Goal: Task Accomplishment & Management: Use online tool/utility

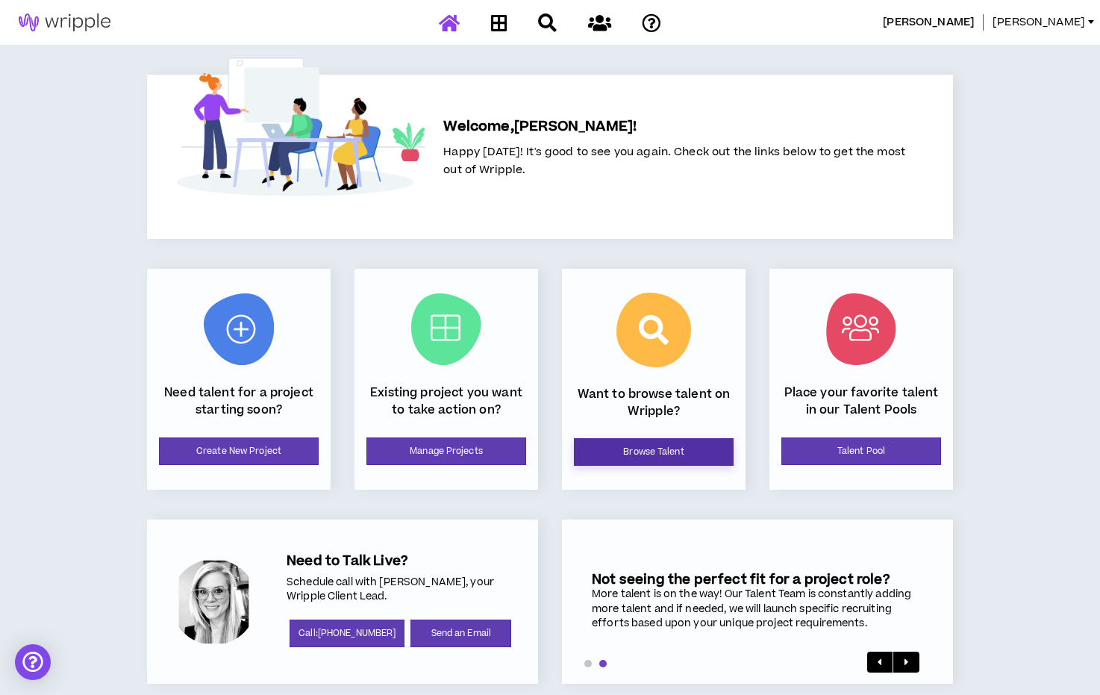
click at [681, 454] on link "Browse Talent" at bounding box center [654, 452] width 160 height 28
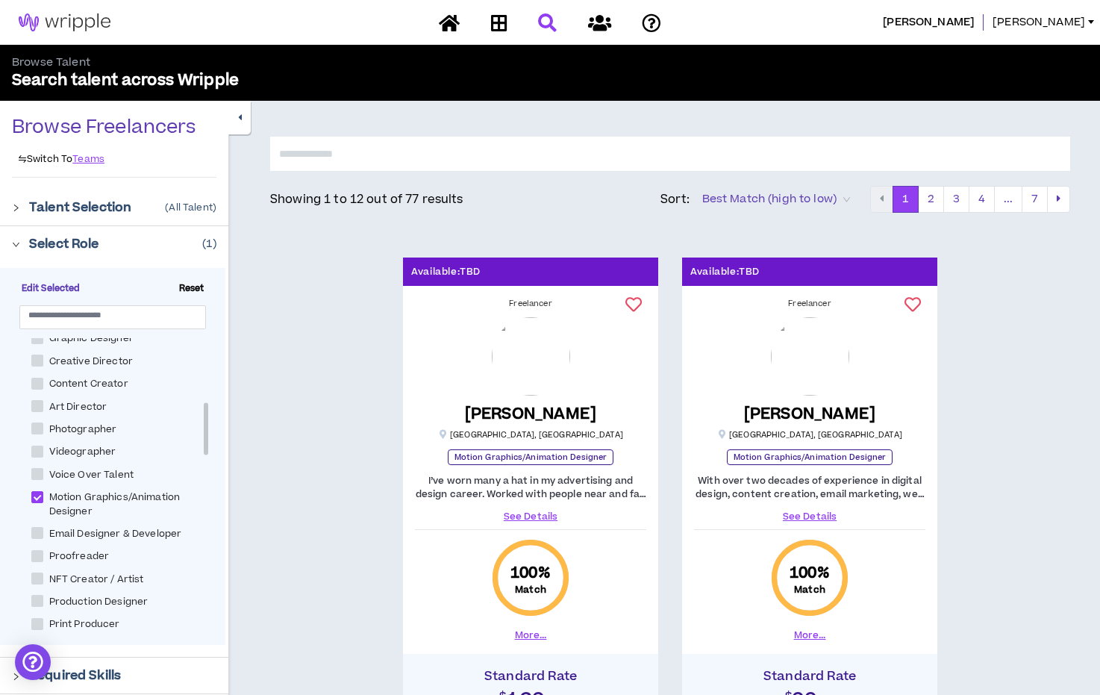
scroll to position [373, 0]
click at [41, 482] on label "Motion Graphics/Animation Designer" at bounding box center [126, 497] width 190 height 31
checkbox Designer "*****"
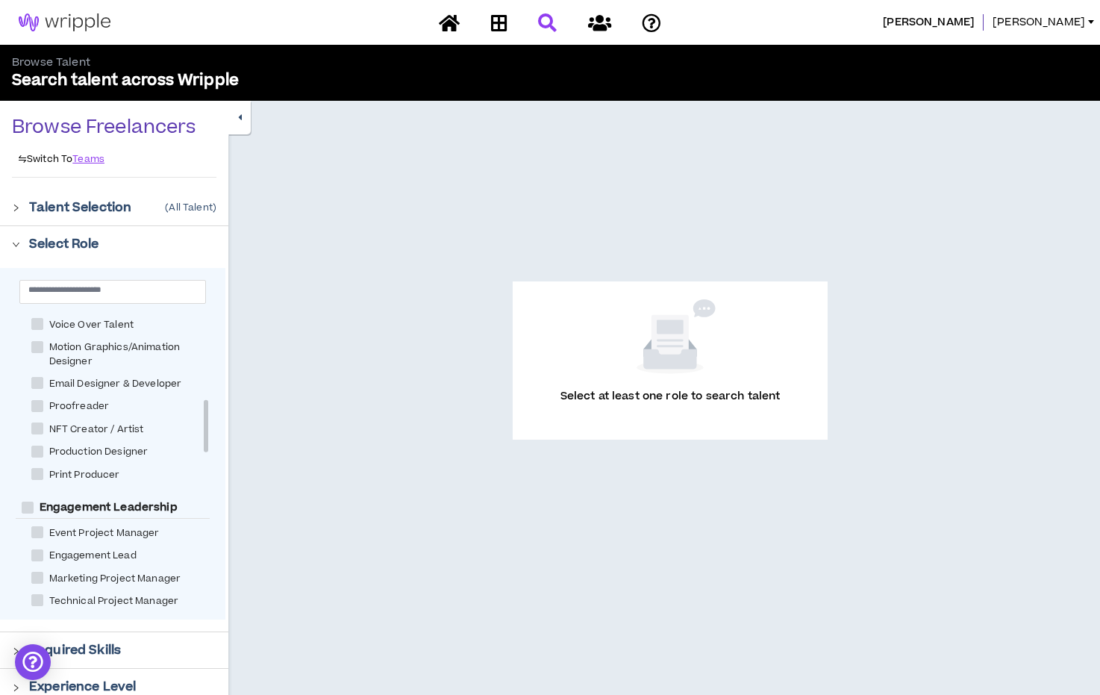
scroll to position [497, 0]
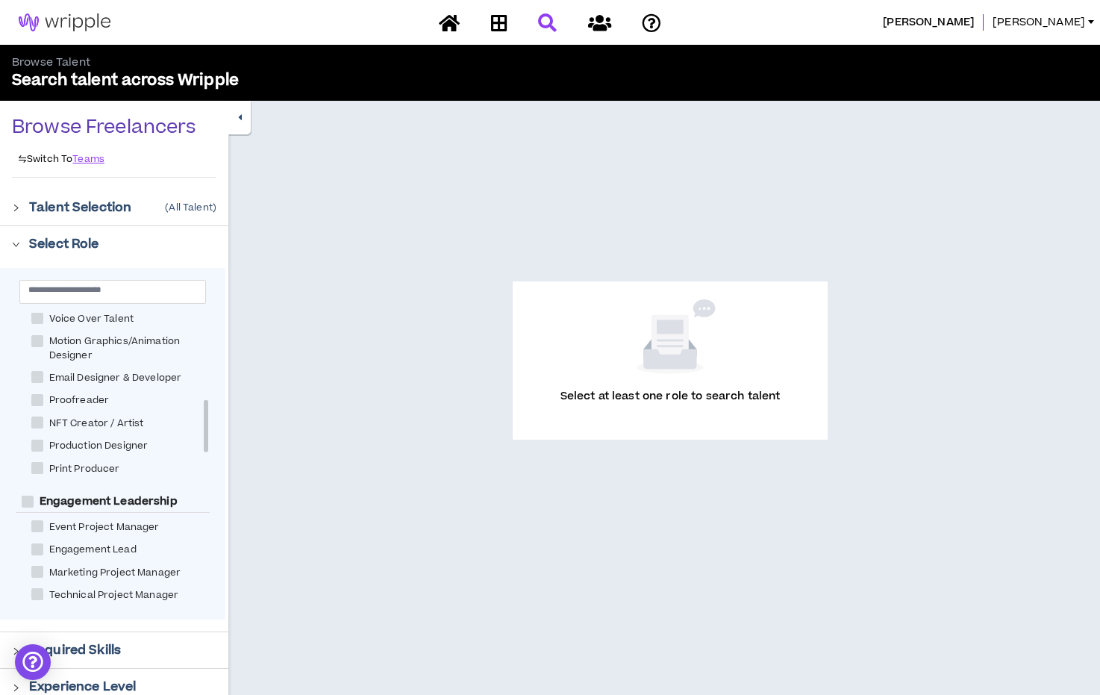
click at [37, 468] on span at bounding box center [37, 468] width 12 height 12
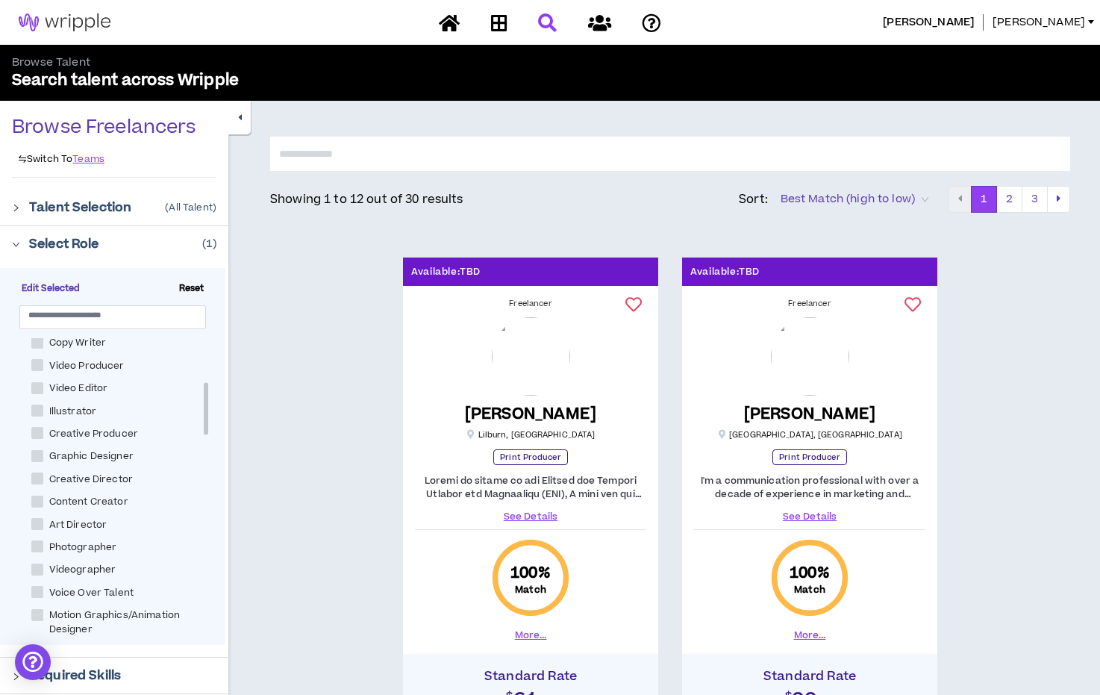
scroll to position [524, 0]
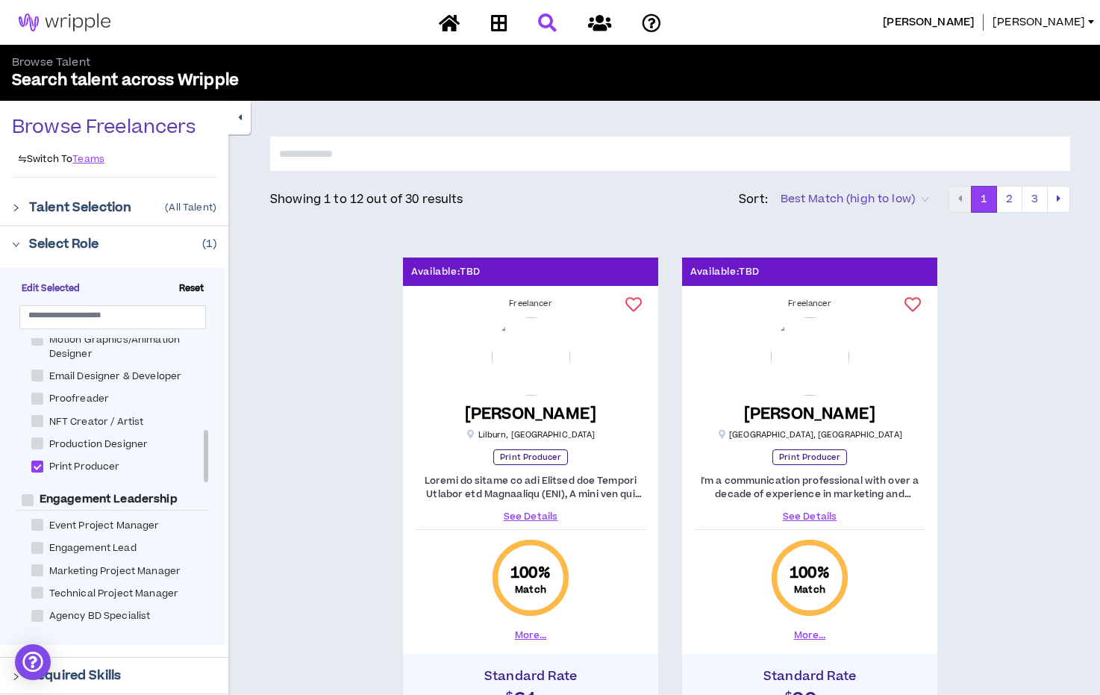
click at [404, 454] on div "Freelancer [PERSON_NAME] [GEOGRAPHIC_DATA] , [GEOGRAPHIC_DATA] Print Producer S…" at bounding box center [530, 470] width 255 height 356
click at [40, 462] on span at bounding box center [37, 466] width 12 height 12
checkbox Producer "*****"
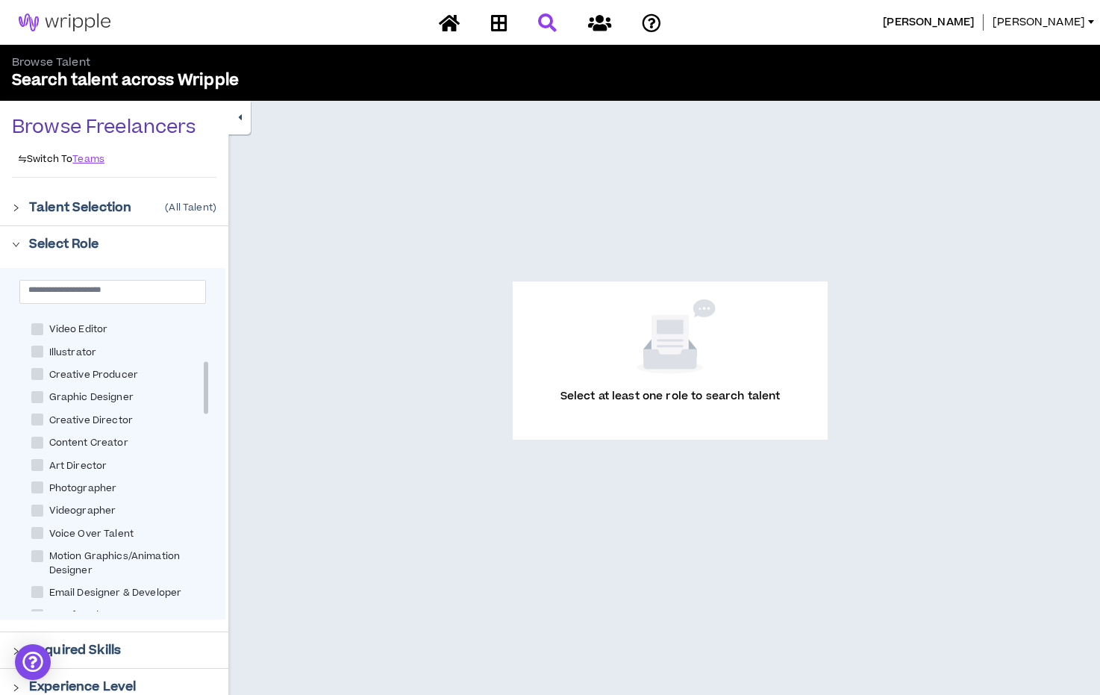
scroll to position [275, 0]
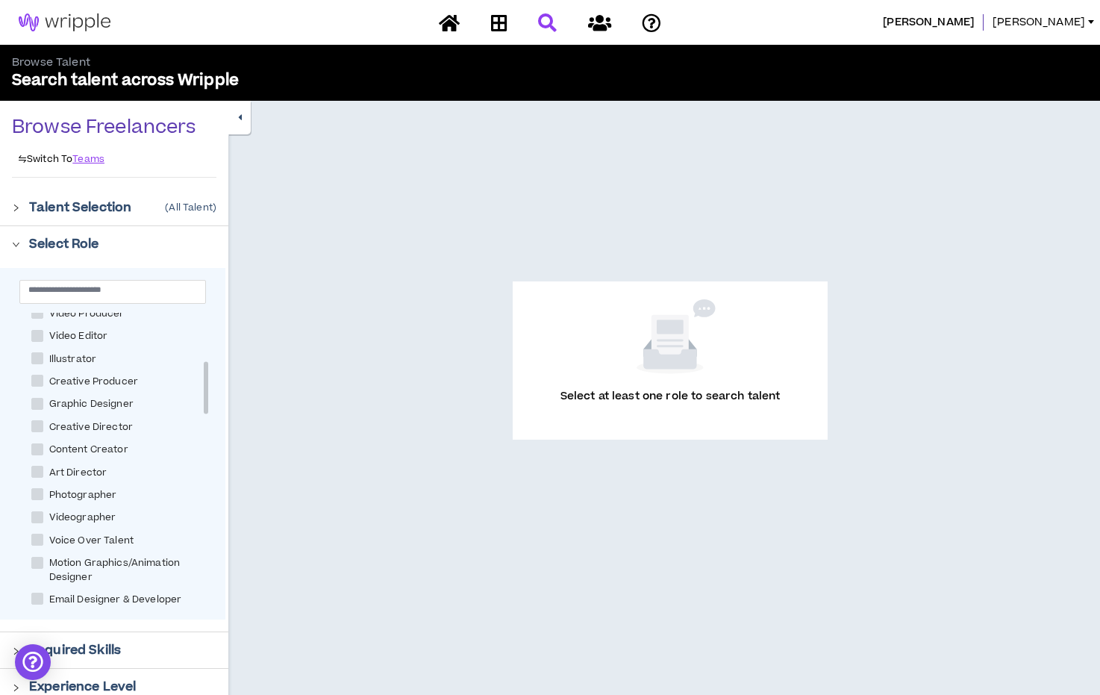
click at [40, 401] on span at bounding box center [37, 404] width 12 height 12
checkbox Designer "****"
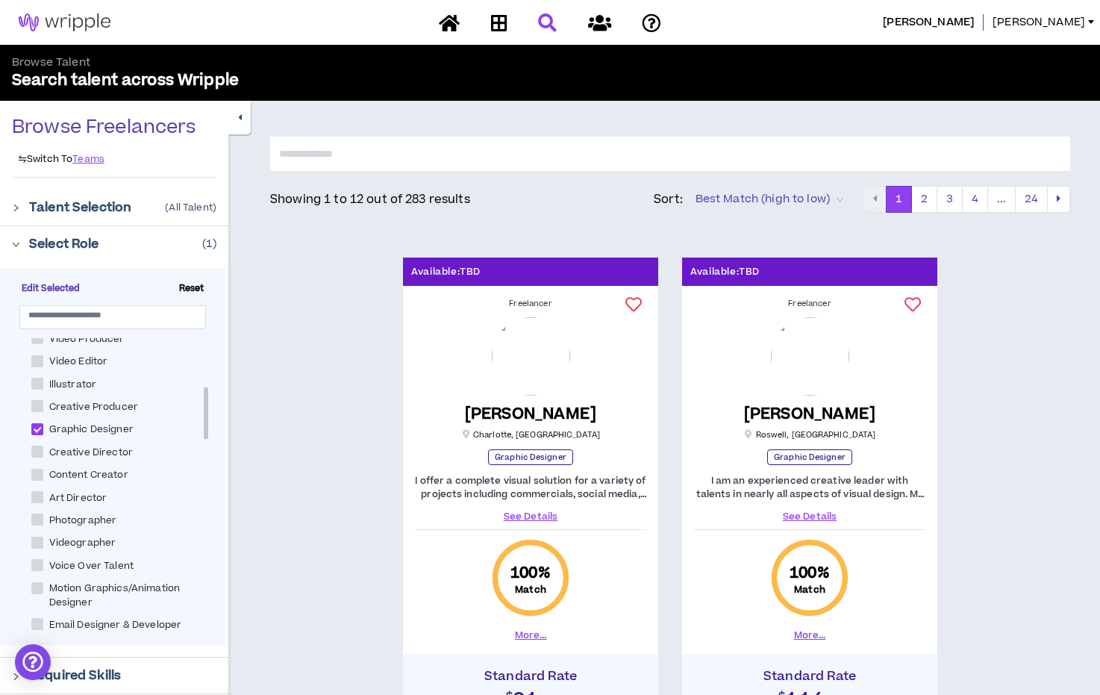
click at [34, 405] on span at bounding box center [37, 406] width 12 height 12
click at [111, 408] on span "Creative Producer" at bounding box center [93, 407] width 101 height 14
checkbox Producer "*****"
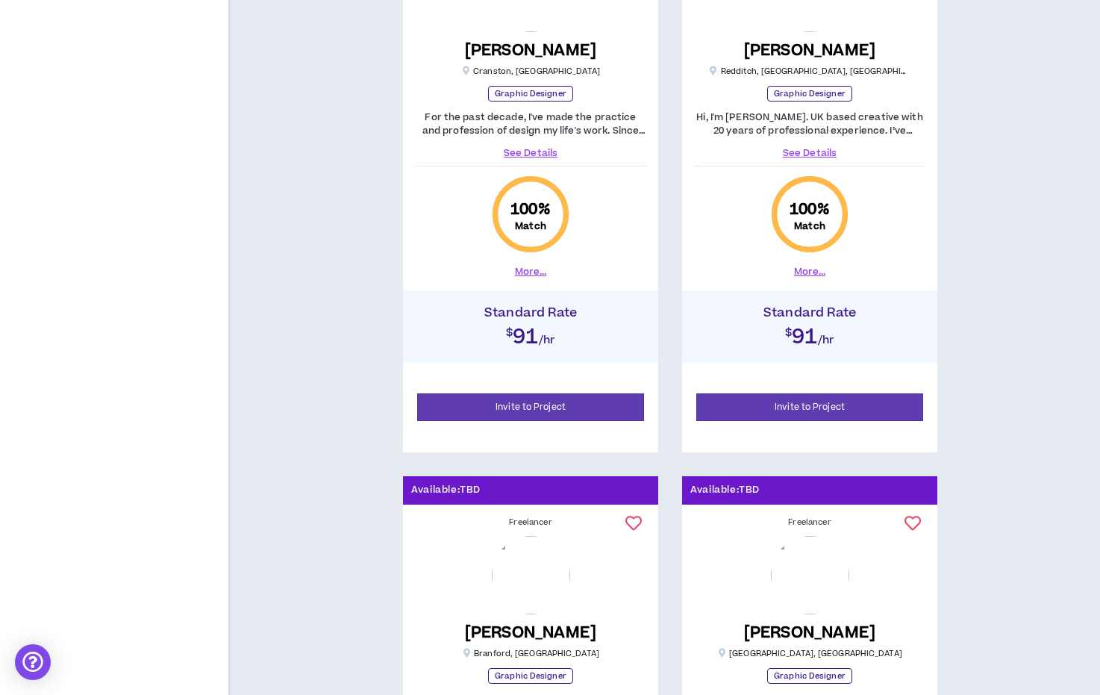
scroll to position [1240, 0]
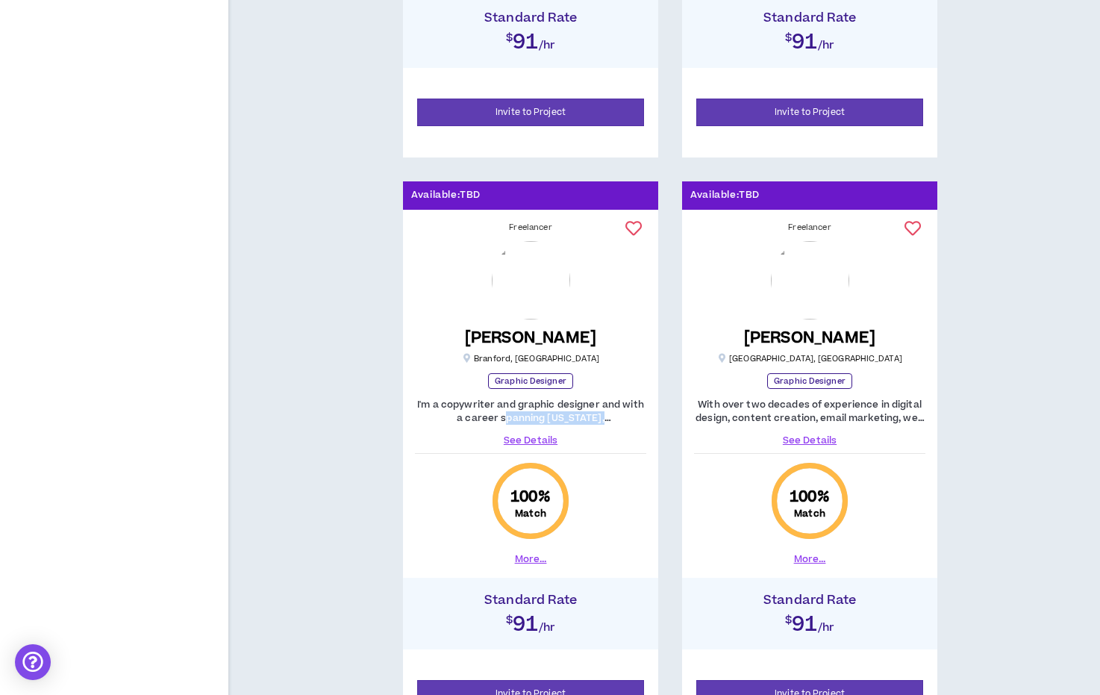
drag, startPoint x: 466, startPoint y: 413, endPoint x: 670, endPoint y: 412, distance: 204.5
click at [654, 412] on div "Freelancer [PERSON_NAME] NEW Branford , [GEOGRAPHIC_DATA] Graphic Designer I'm …" at bounding box center [530, 394] width 255 height 356
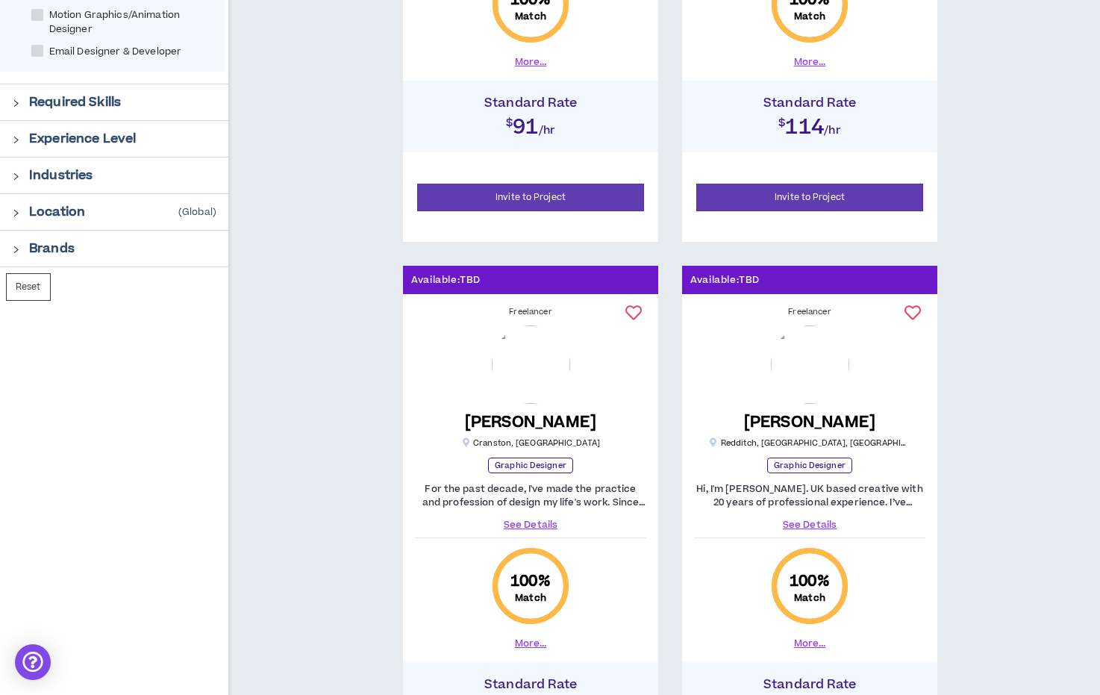
scroll to position [0, 0]
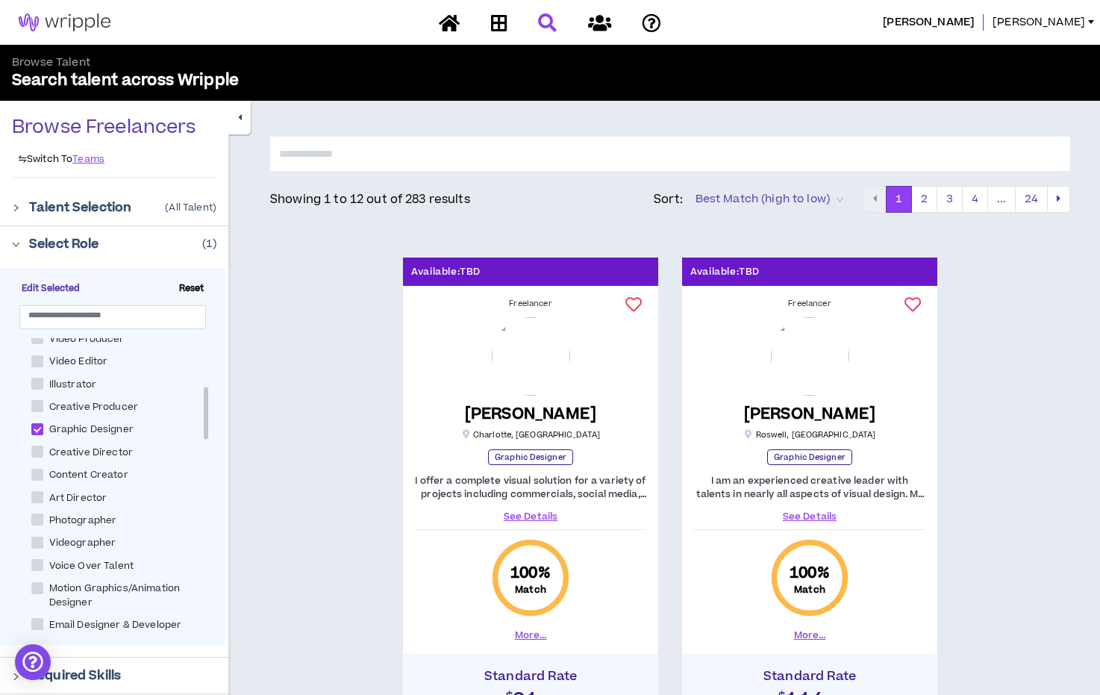
click at [756, 201] on span "Best Match (high to low)" at bounding box center [770, 199] width 148 height 22
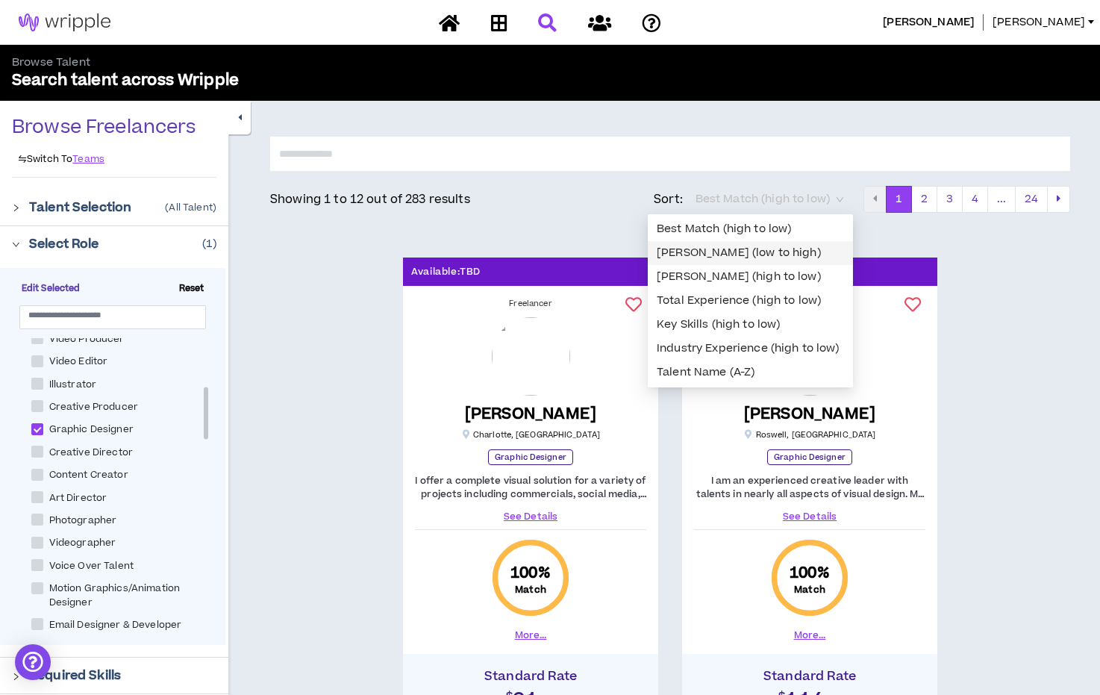
click at [756, 260] on div "[PERSON_NAME] (low to high)" at bounding box center [750, 253] width 205 height 24
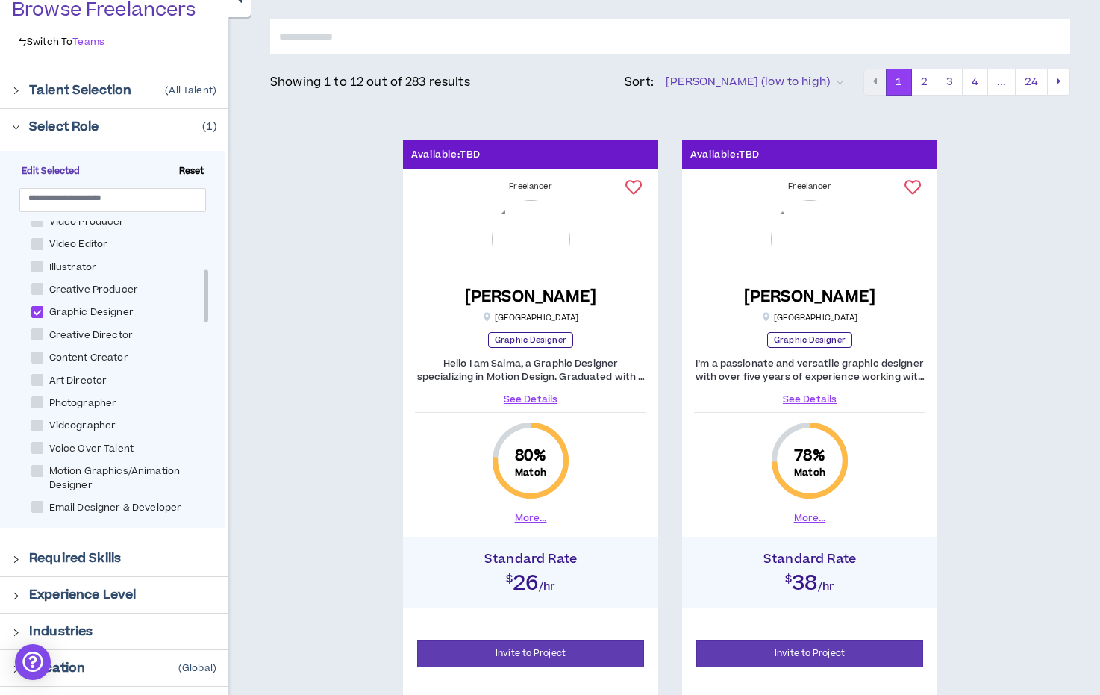
scroll to position [124, 0]
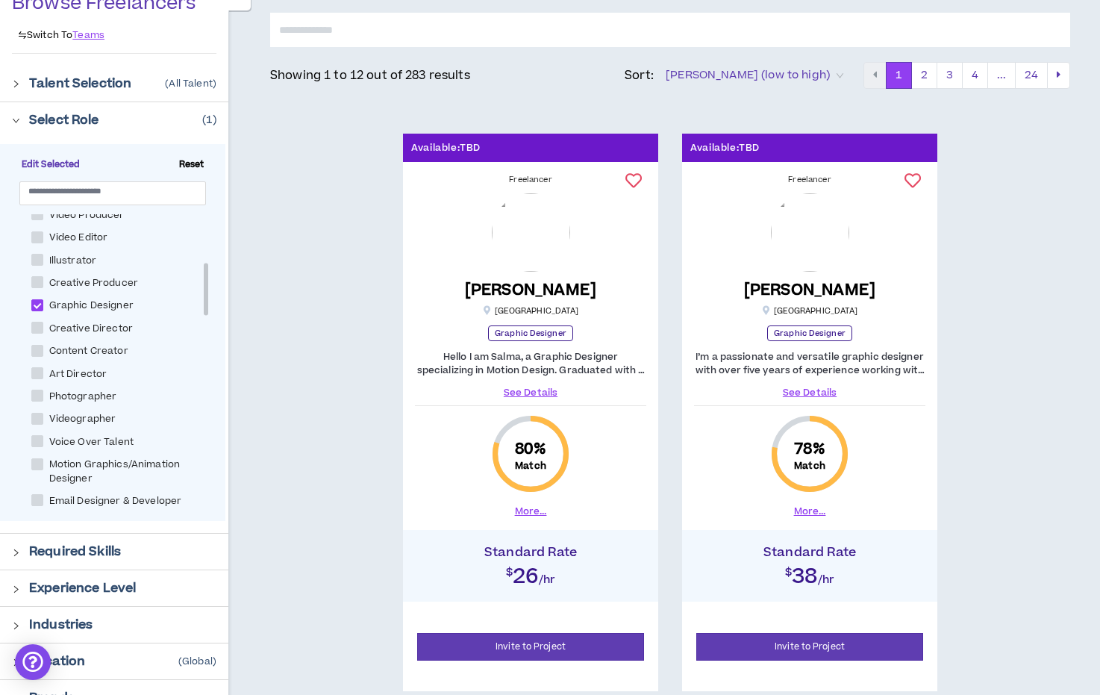
click at [549, 238] on img at bounding box center [531, 232] width 78 height 78
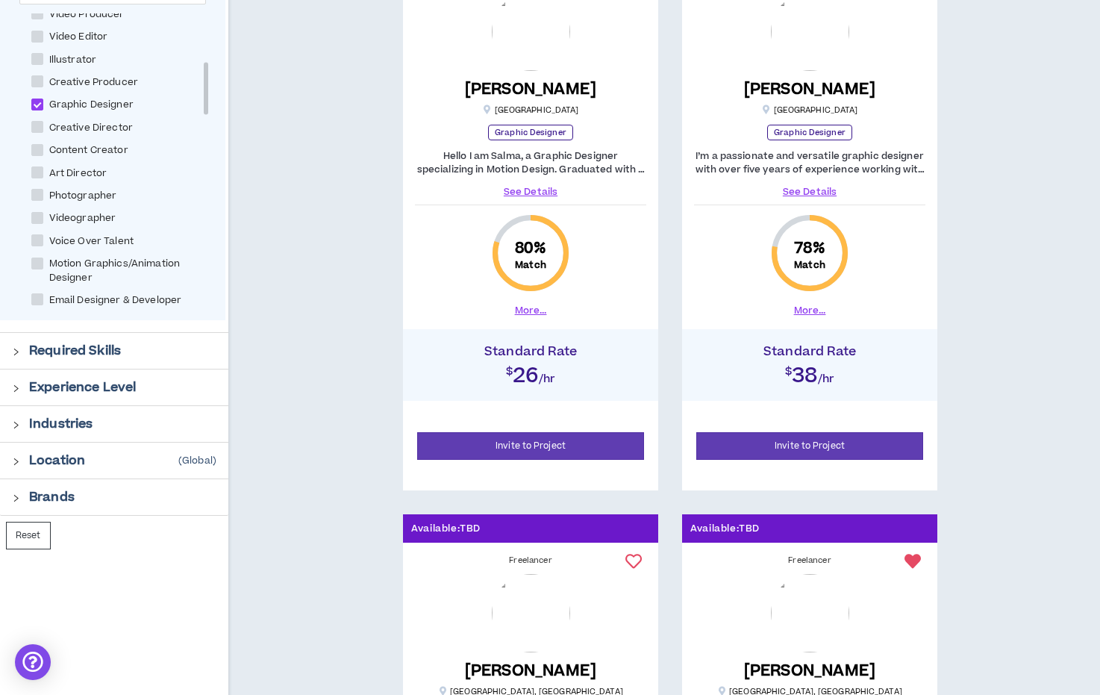
scroll to position [151, 0]
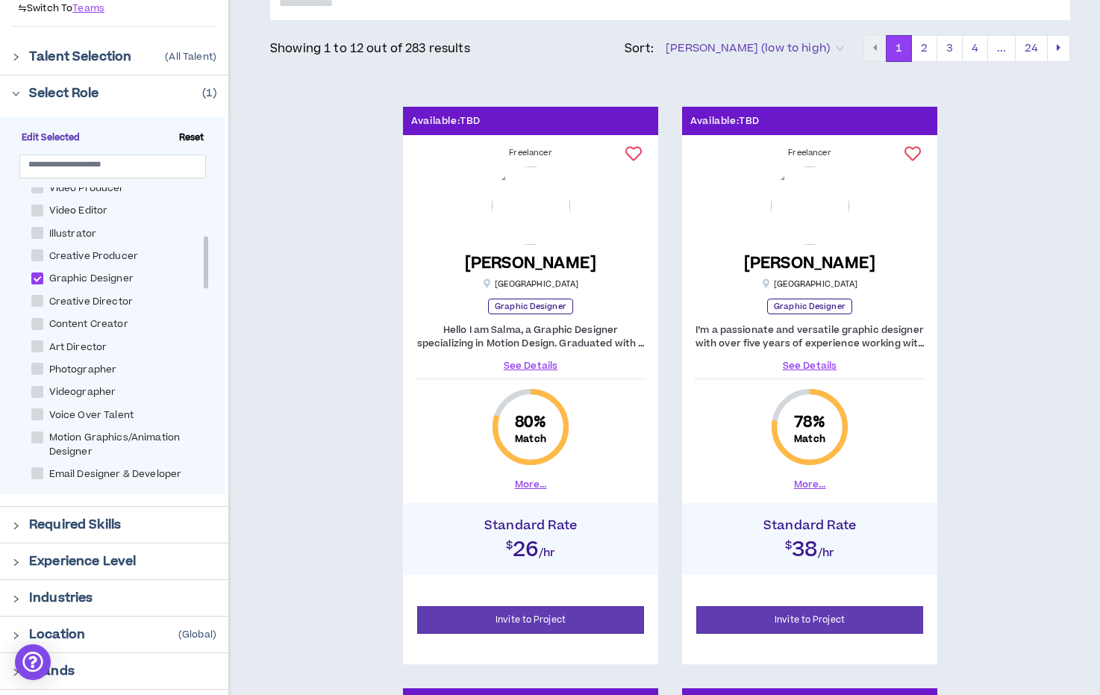
click at [532, 368] on link "See Details" at bounding box center [530, 365] width 231 height 13
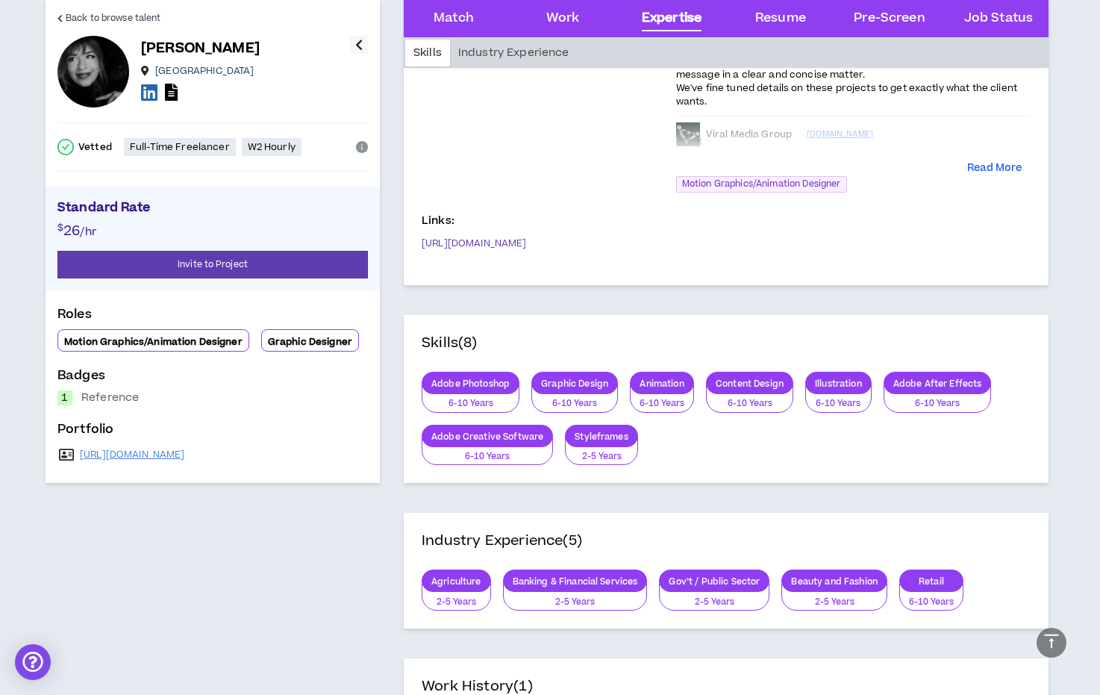
scroll to position [1312, 0]
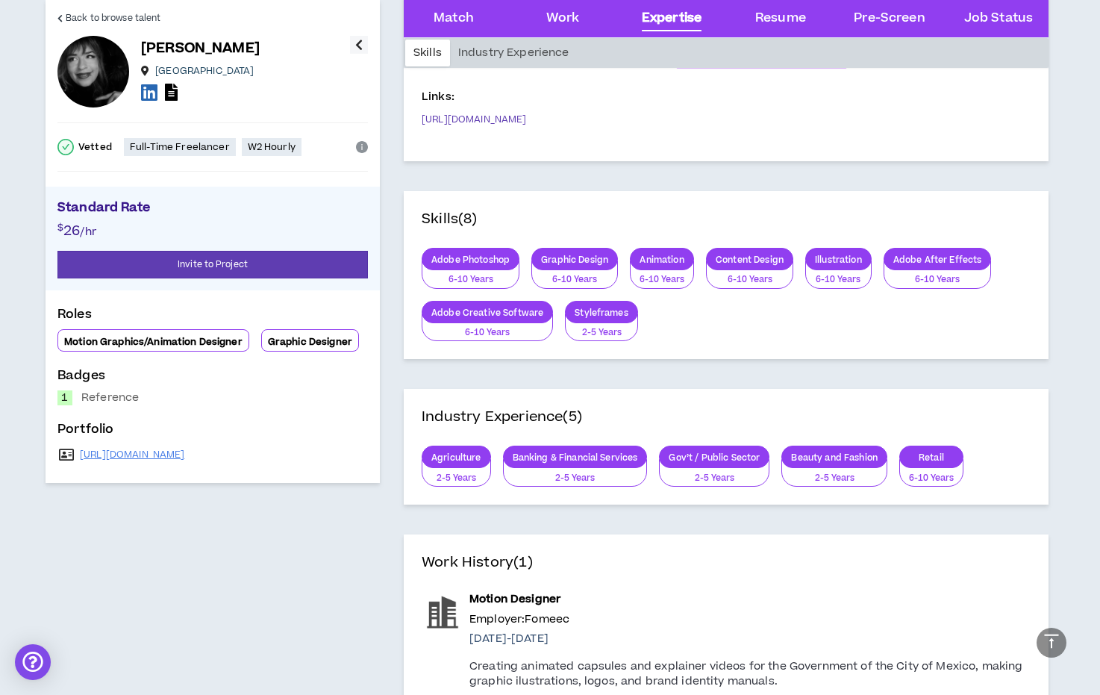
click at [563, 261] on p "Graphic Design" at bounding box center [574, 259] width 85 height 11
click at [185, 455] on link "[URL][DOMAIN_NAME]" at bounding box center [132, 455] width 105 height 12
drag, startPoint x: 213, startPoint y: 64, endPoint x: 307, endPoint y: 69, distance: 94.1
click at [307, 69] on div "[PERSON_NAME] [GEOGRAPHIC_DATA]" at bounding box center [245, 71] width 209 height 66
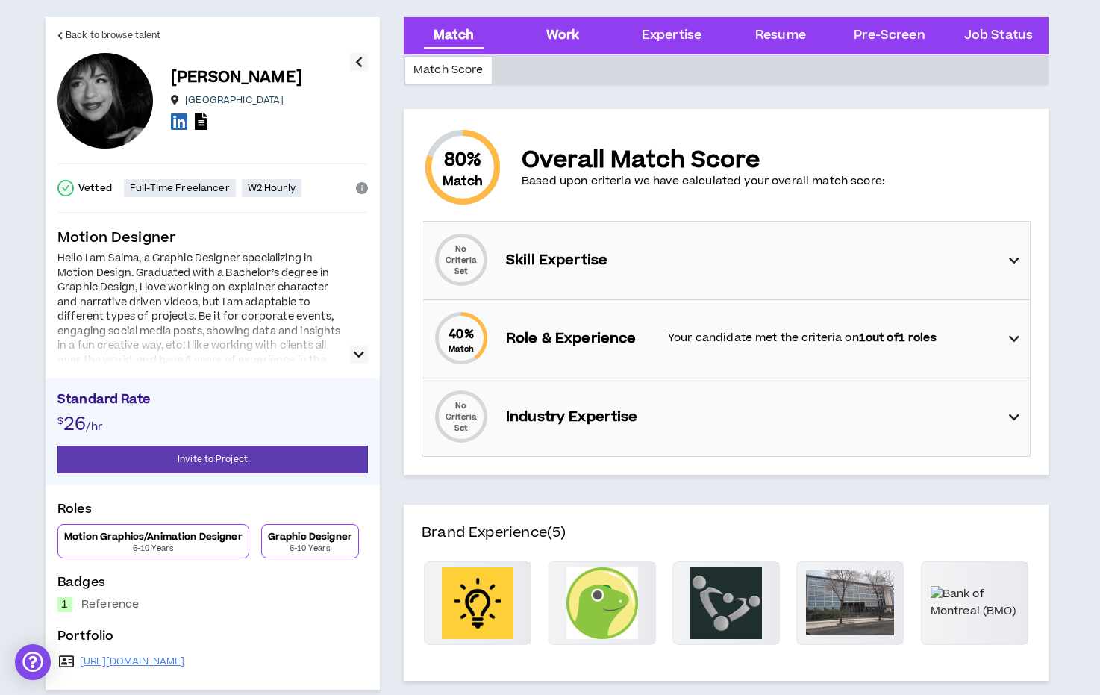
scroll to position [0, 0]
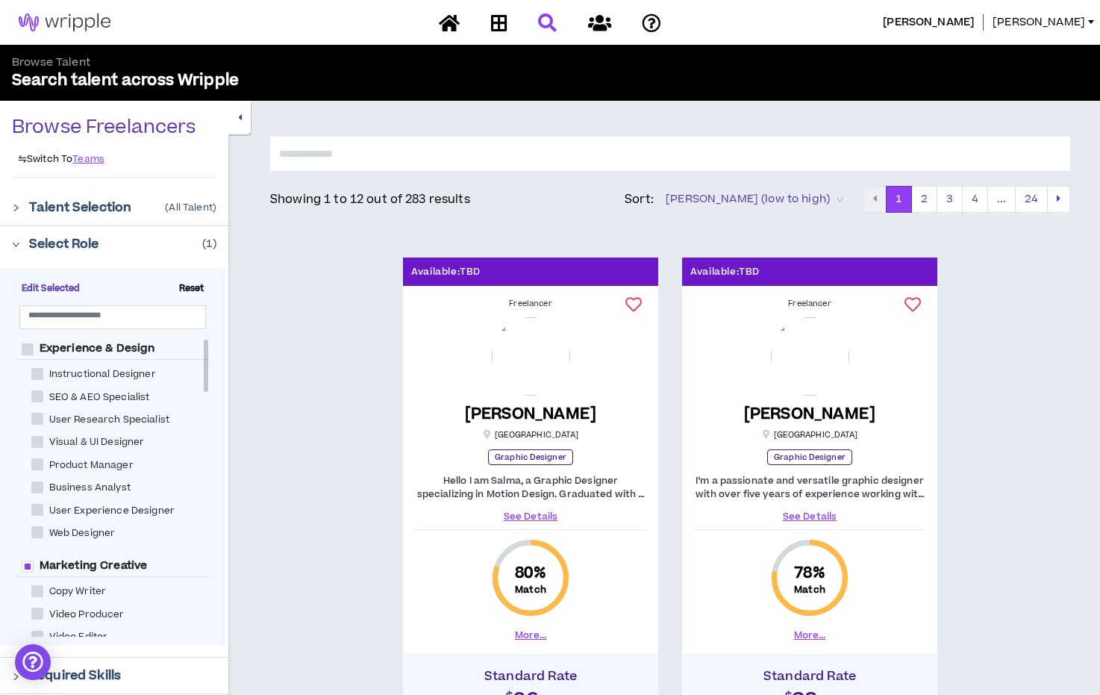
click at [16, 200] on div at bounding box center [20, 207] width 17 height 16
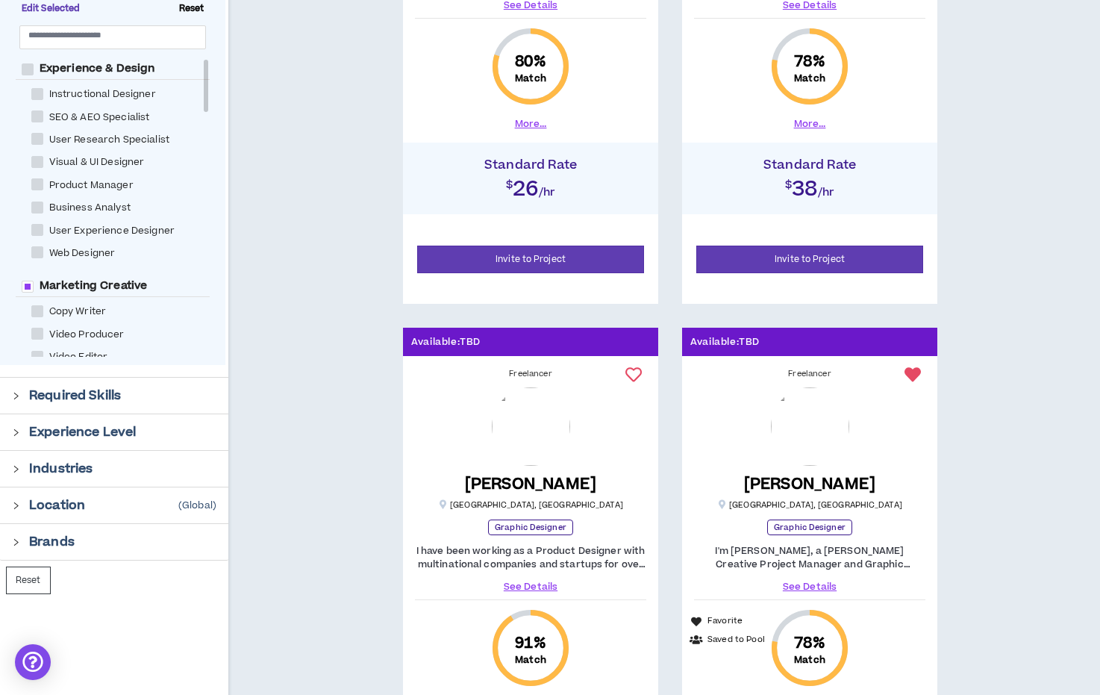
scroll to position [522, 0]
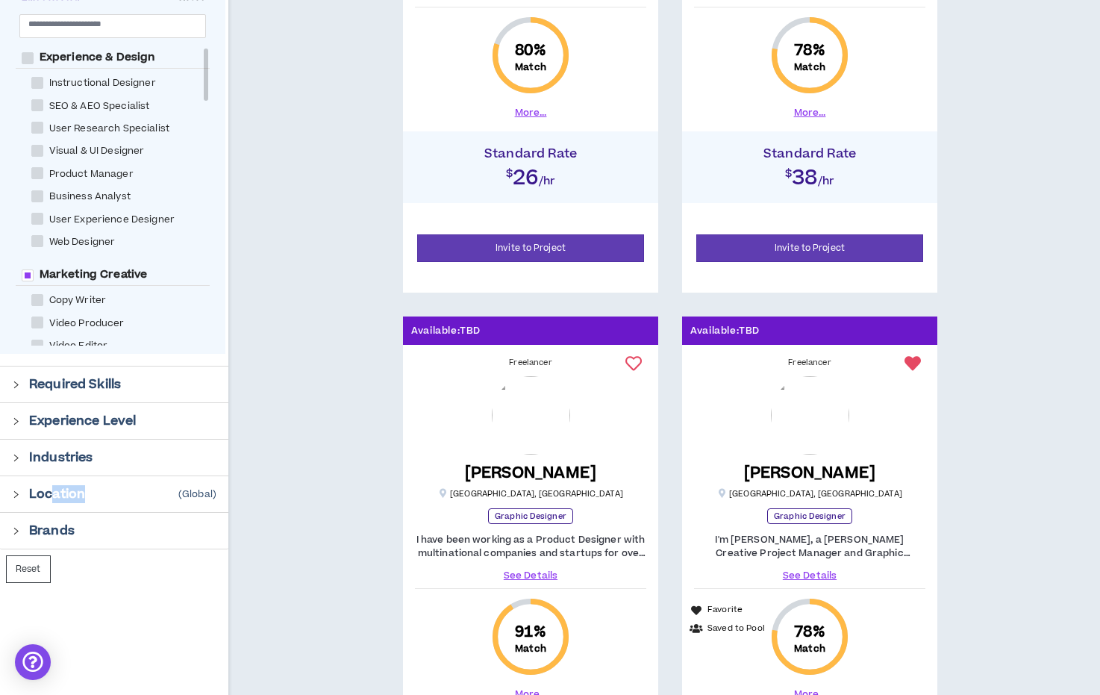
click at [53, 501] on div "Location (Global)" at bounding box center [114, 494] width 228 height 36
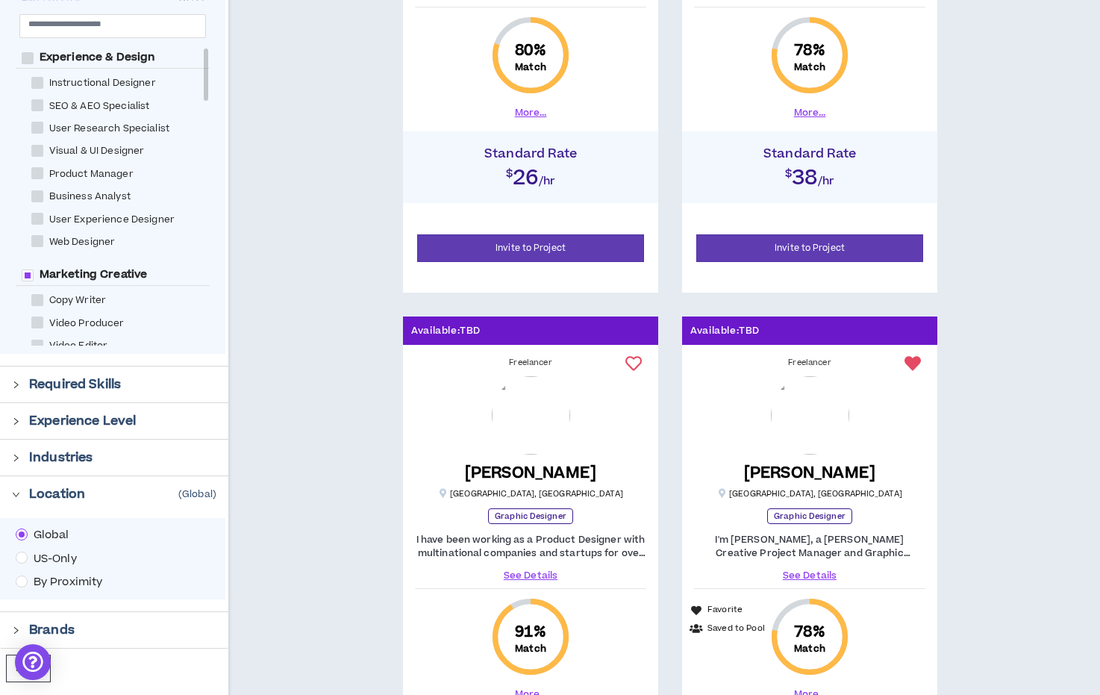
click at [60, 557] on span "US-Only" at bounding box center [55, 559] width 55 height 16
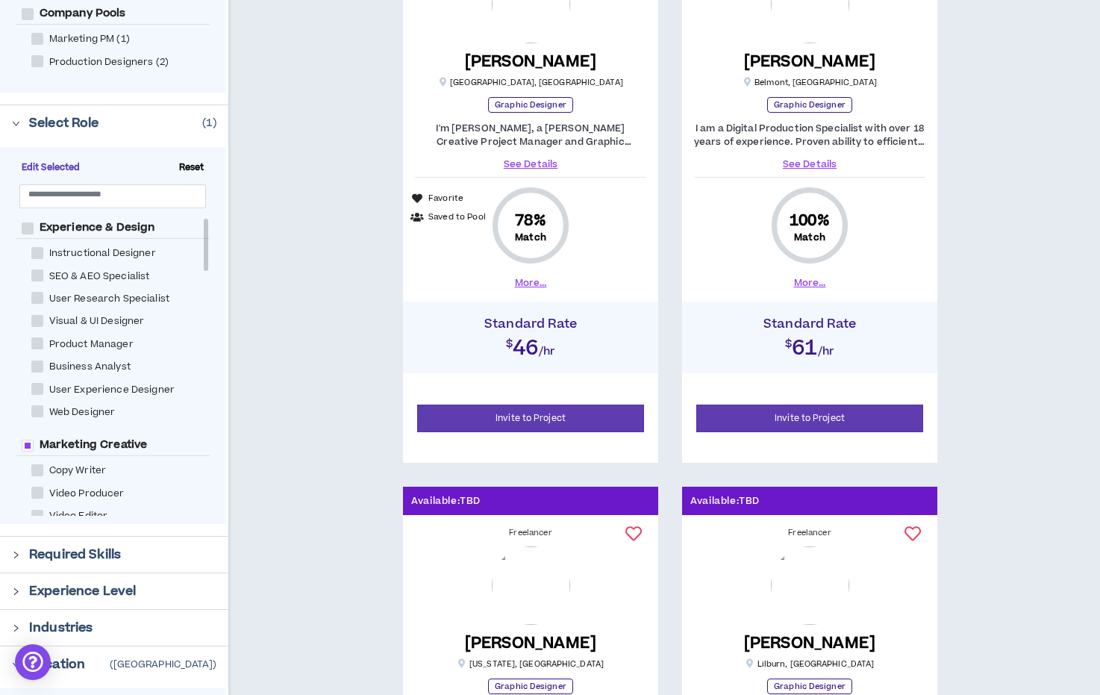
scroll to position [193, 0]
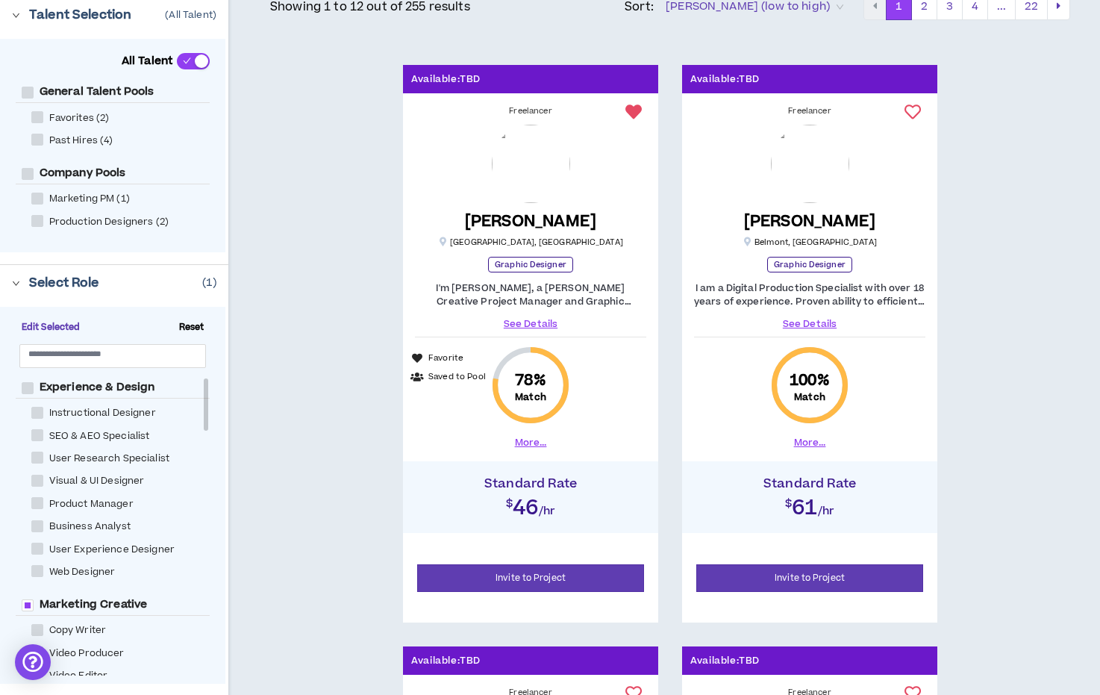
click at [552, 319] on link "See Details" at bounding box center [530, 323] width 231 height 13
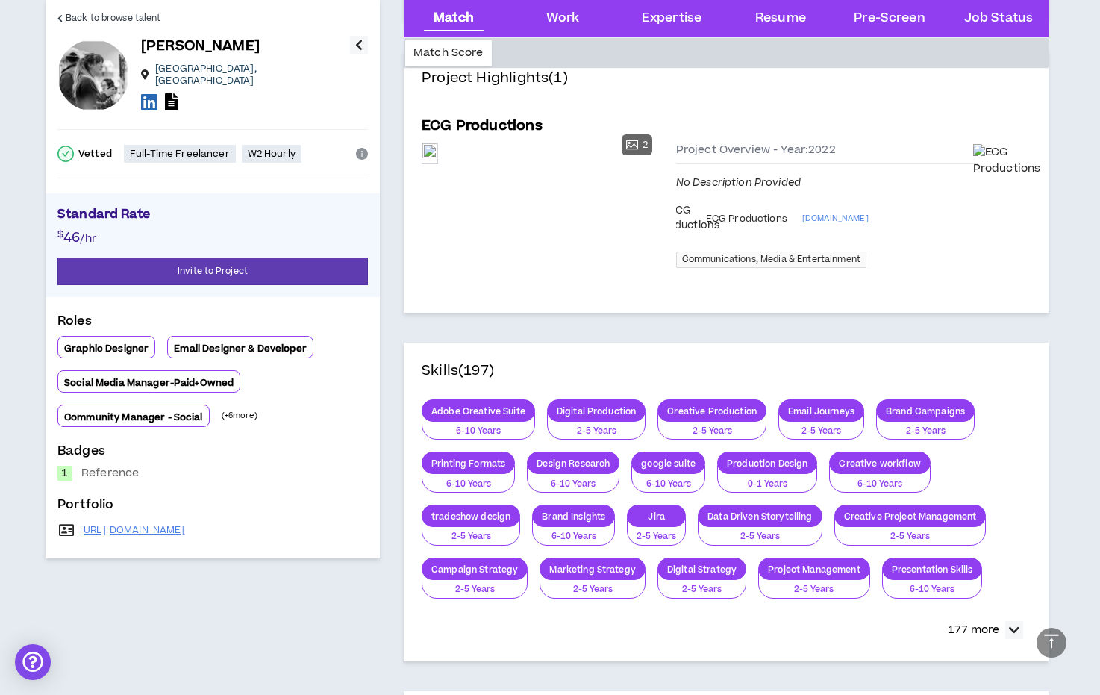
scroll to position [732, 0]
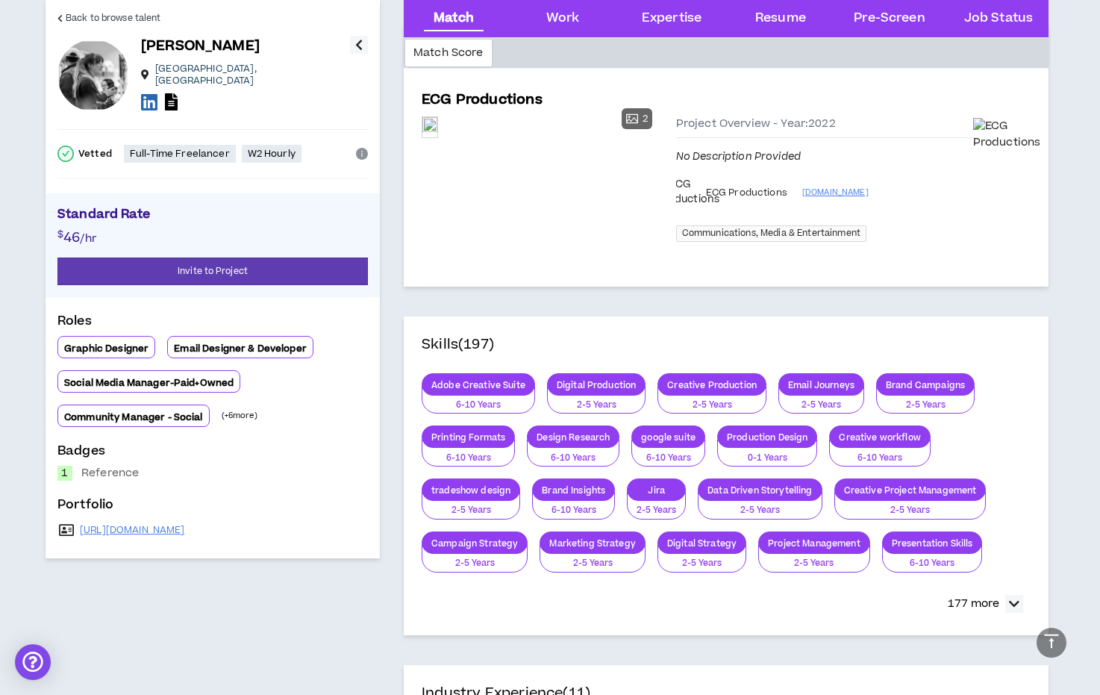
click at [484, 390] on p "Adobe Creative Suite" at bounding box center [478, 384] width 112 height 11
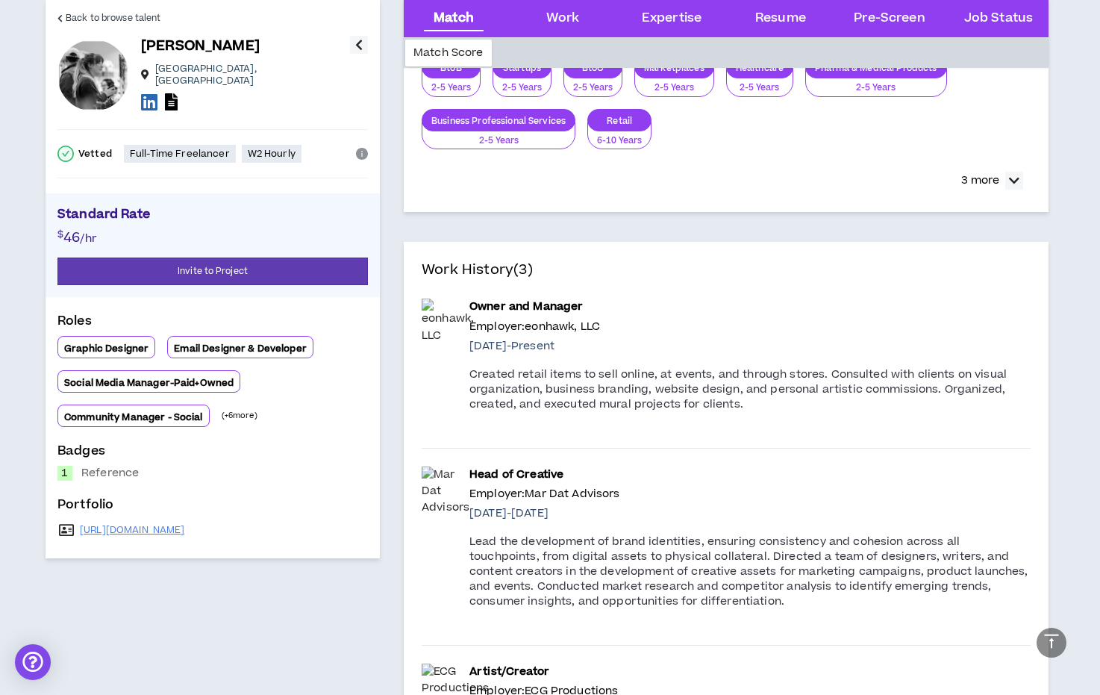
scroll to position [0, 0]
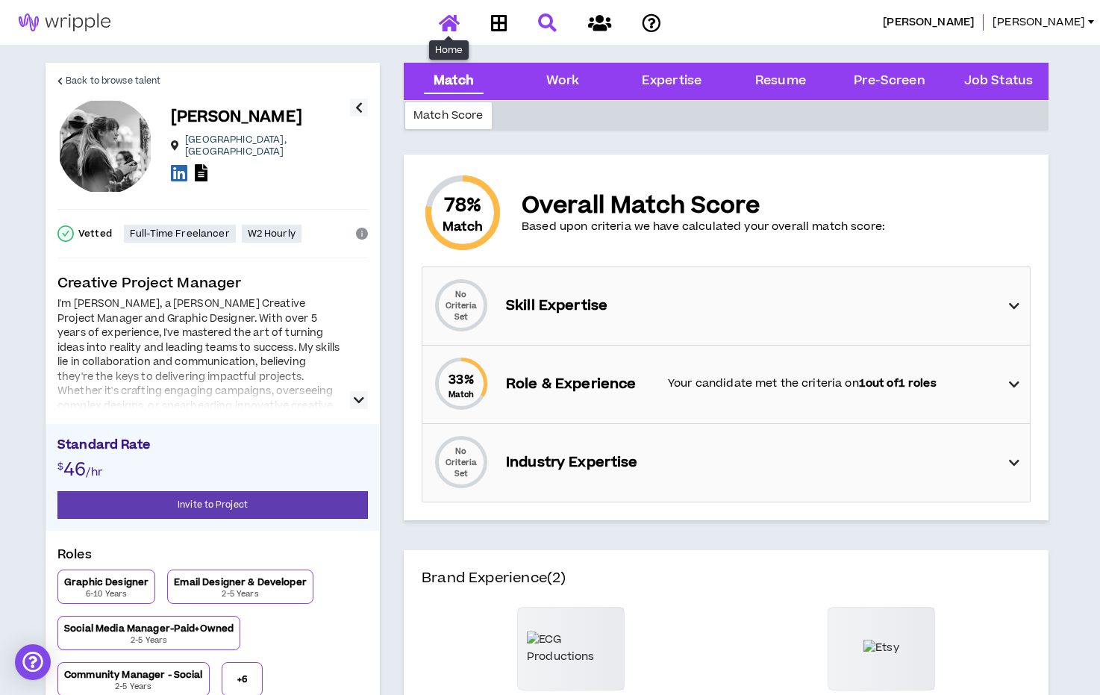
click at [455, 23] on icon at bounding box center [449, 22] width 21 height 19
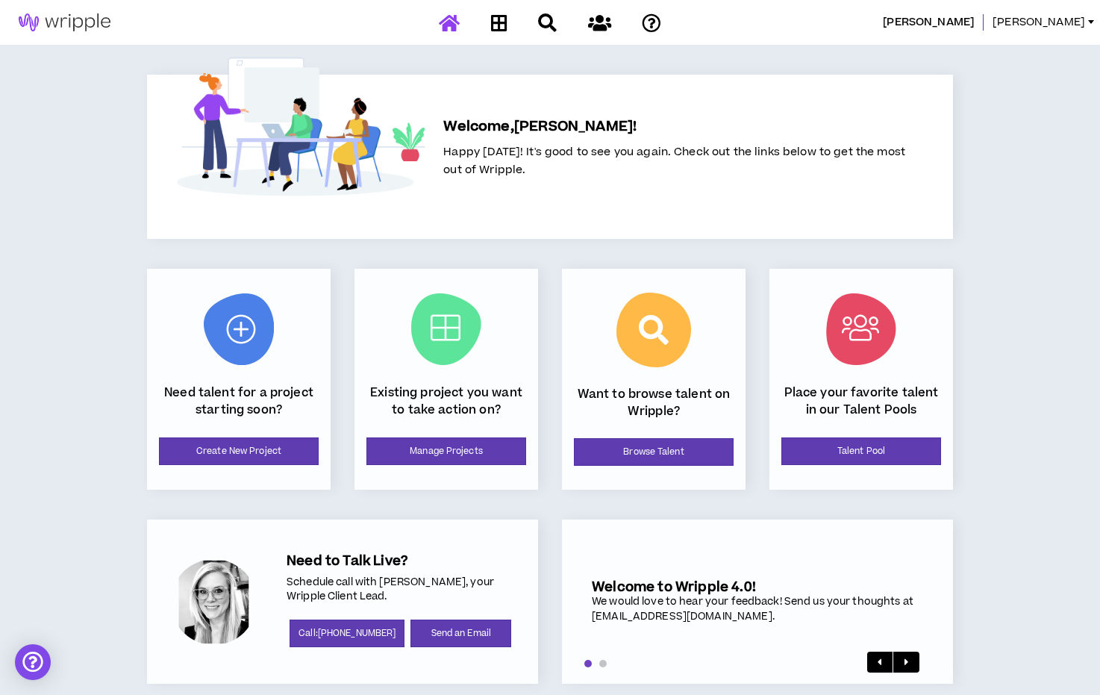
click at [219, 608] on div at bounding box center [214, 602] width 86 height 86
